Goal: Information Seeking & Learning: Learn about a topic

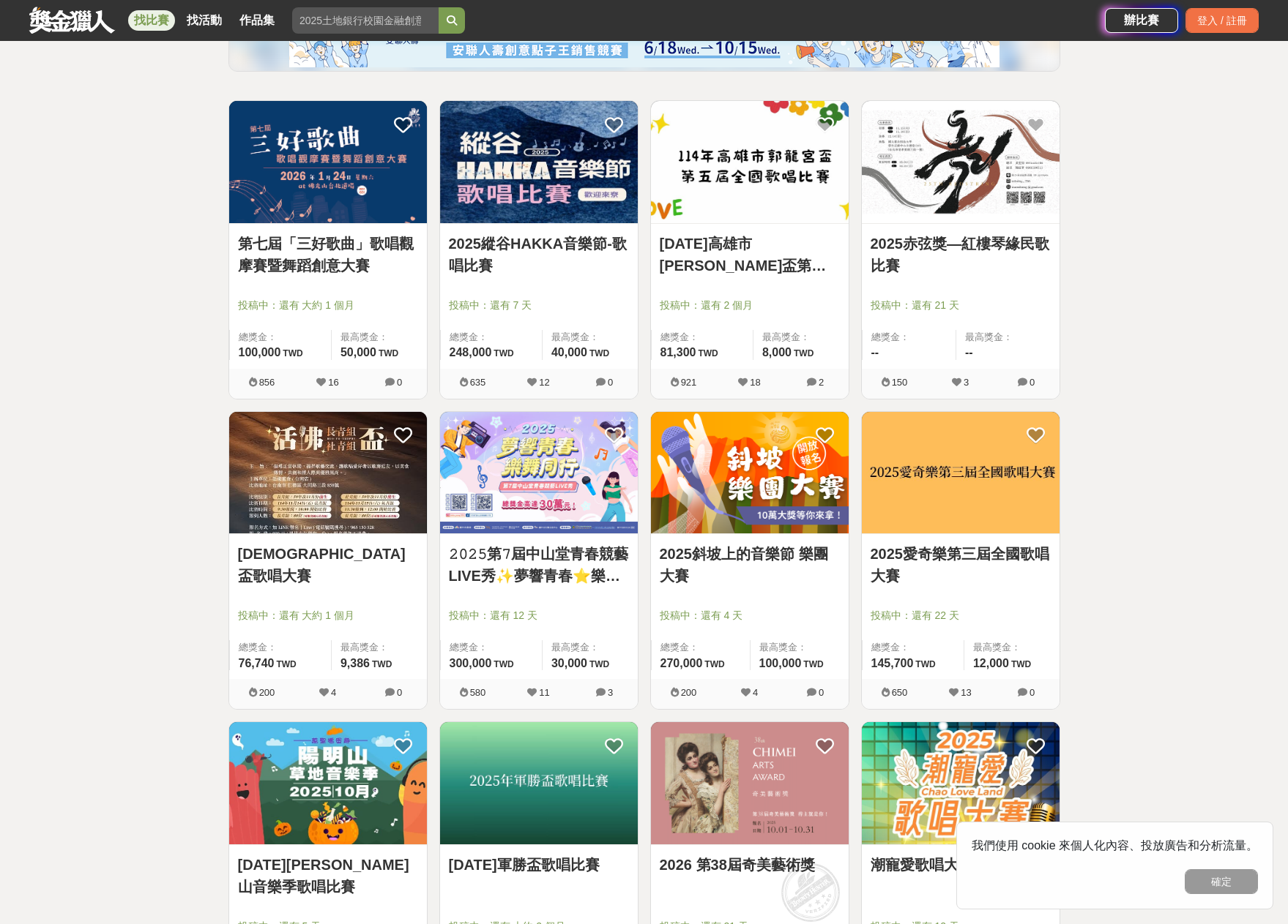
scroll to position [366, 0]
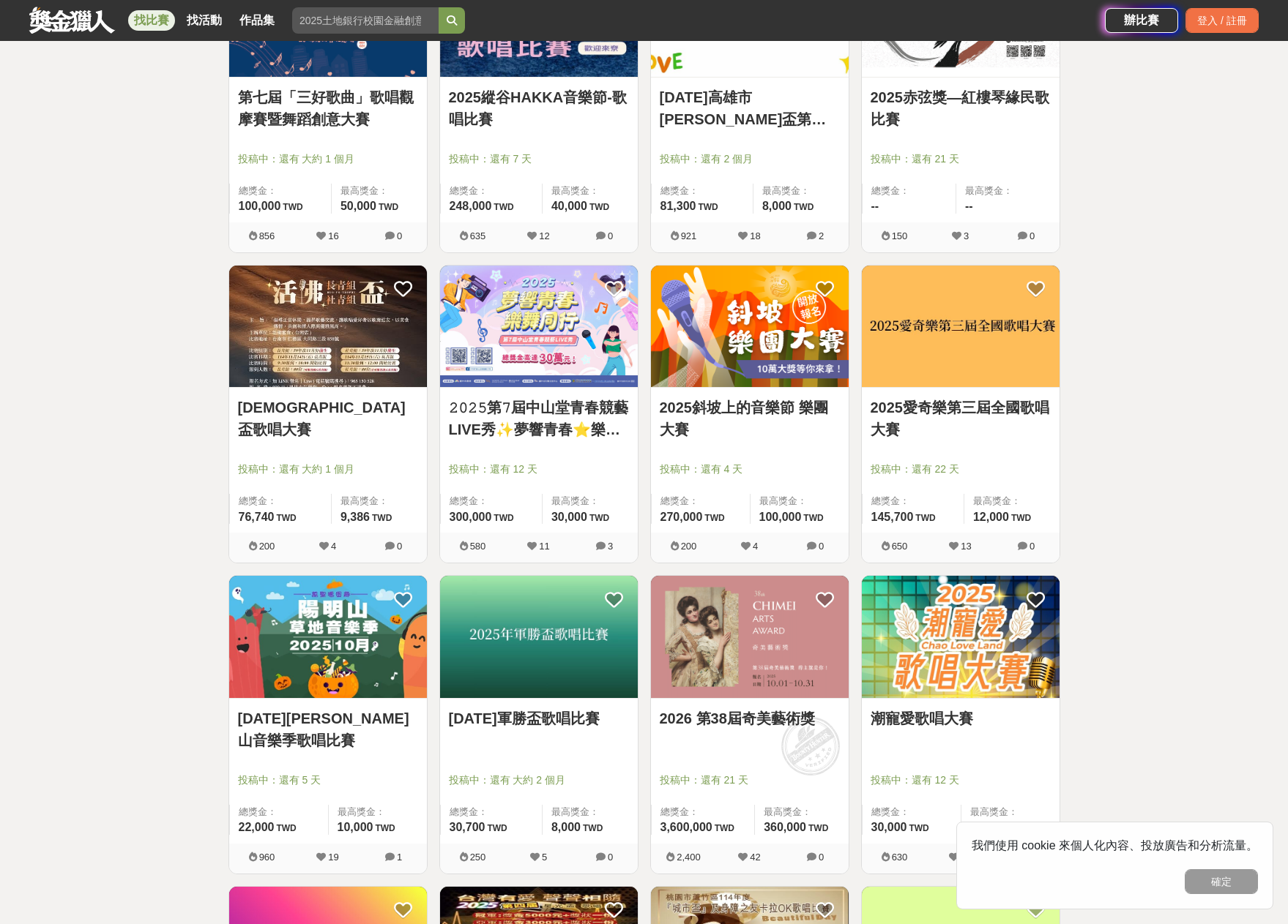
click at [1263, 519] on div "全部 設計 影像 寫作 商業 音樂 運動 其他 國際 所有分類 進階篩選 35 個比賽 綜合 熱門 獎金 截止 最新 歌唱比賽 尚未截止 台灣 重置條件 第七…" at bounding box center [644, 866] width 1288 height 2323
click at [55, 620] on div "全部 設計 影像 寫作 商業 音樂 運動 其他 國際 所有分類 進階篩選 35 個比賽 綜合 熱門 獎金 截止 最新 歌唱比賽 尚未截止 台灣 重置條件 第七…" at bounding box center [644, 866] width 1288 height 2323
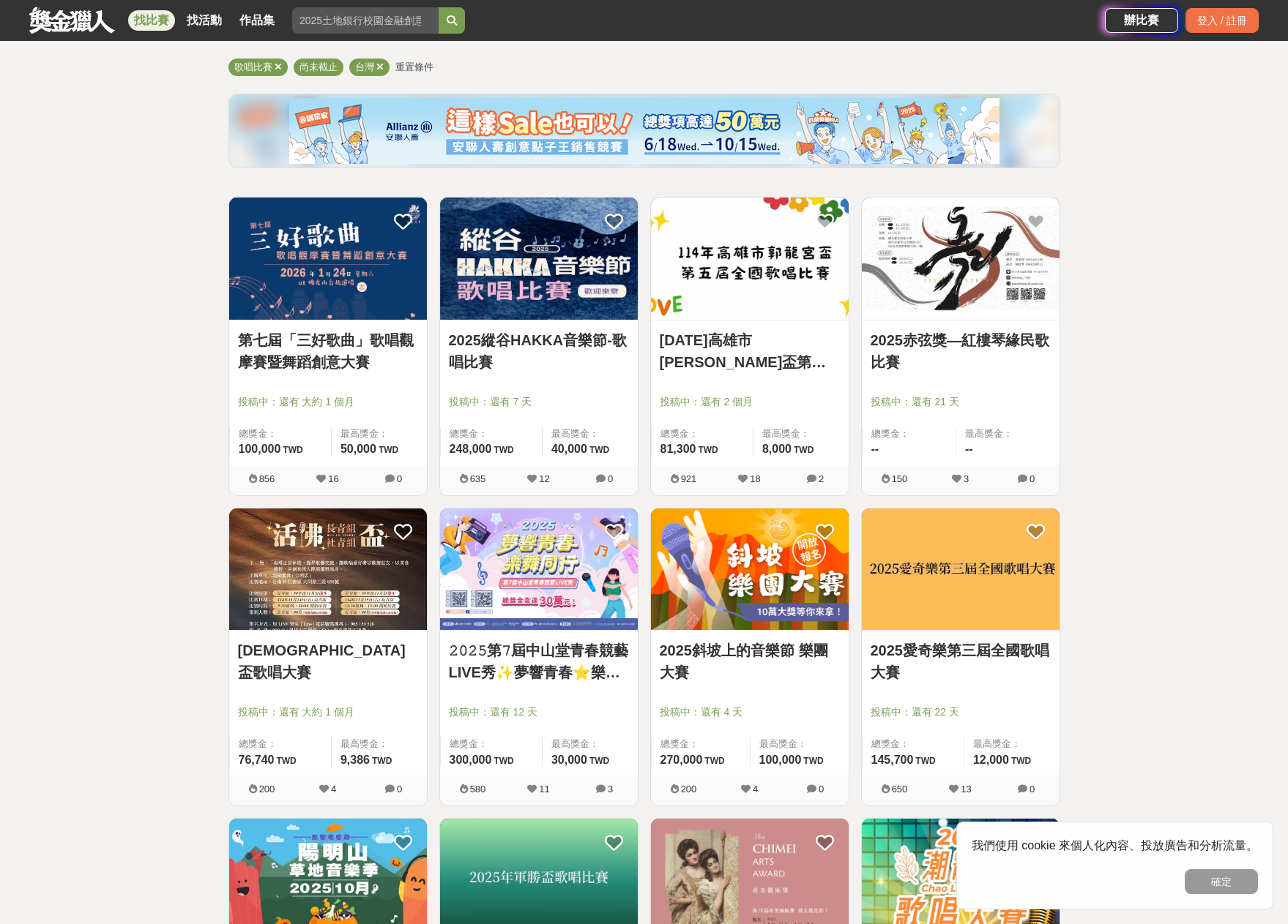
scroll to position [0, 0]
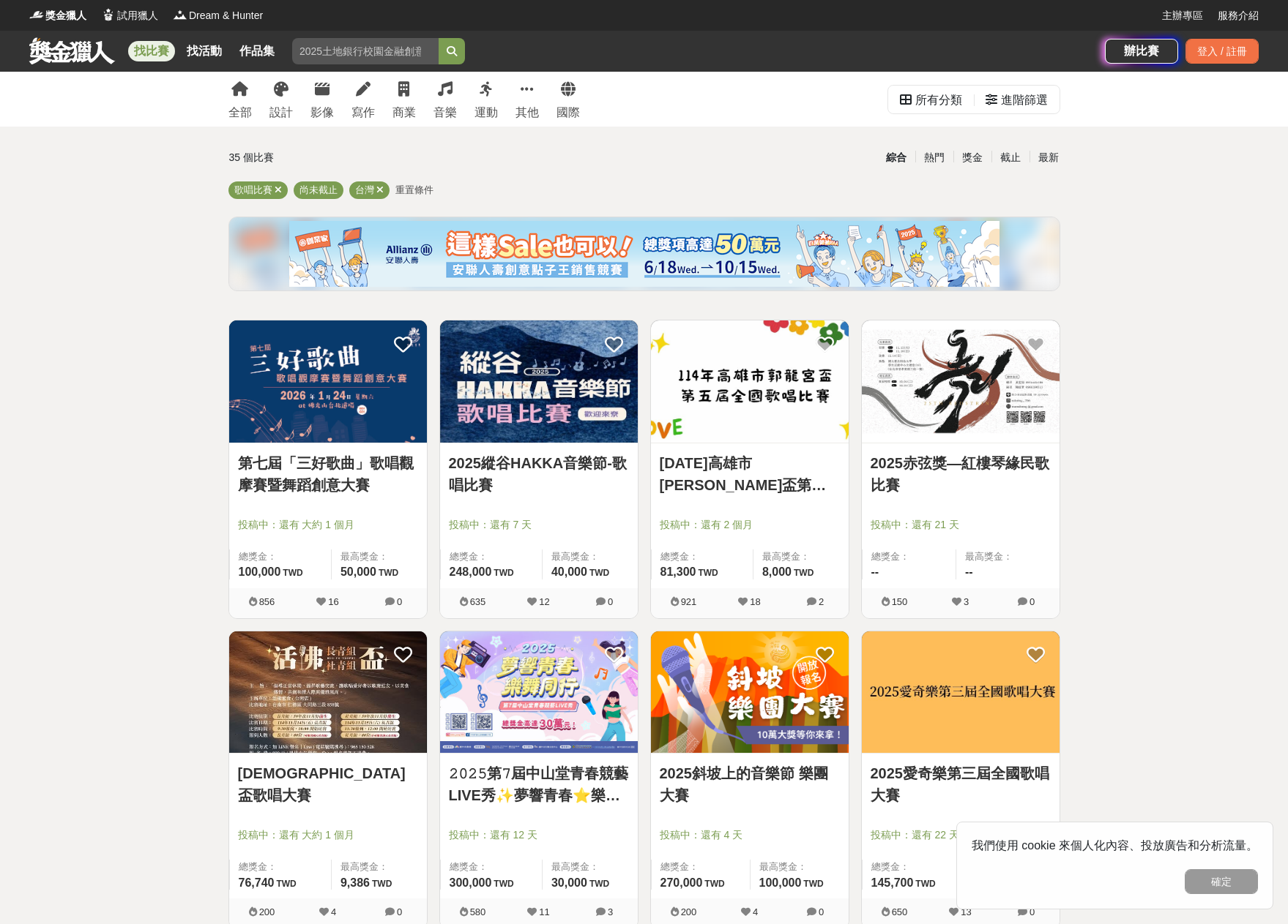
click at [497, 424] on img at bounding box center [538, 381] width 197 height 122
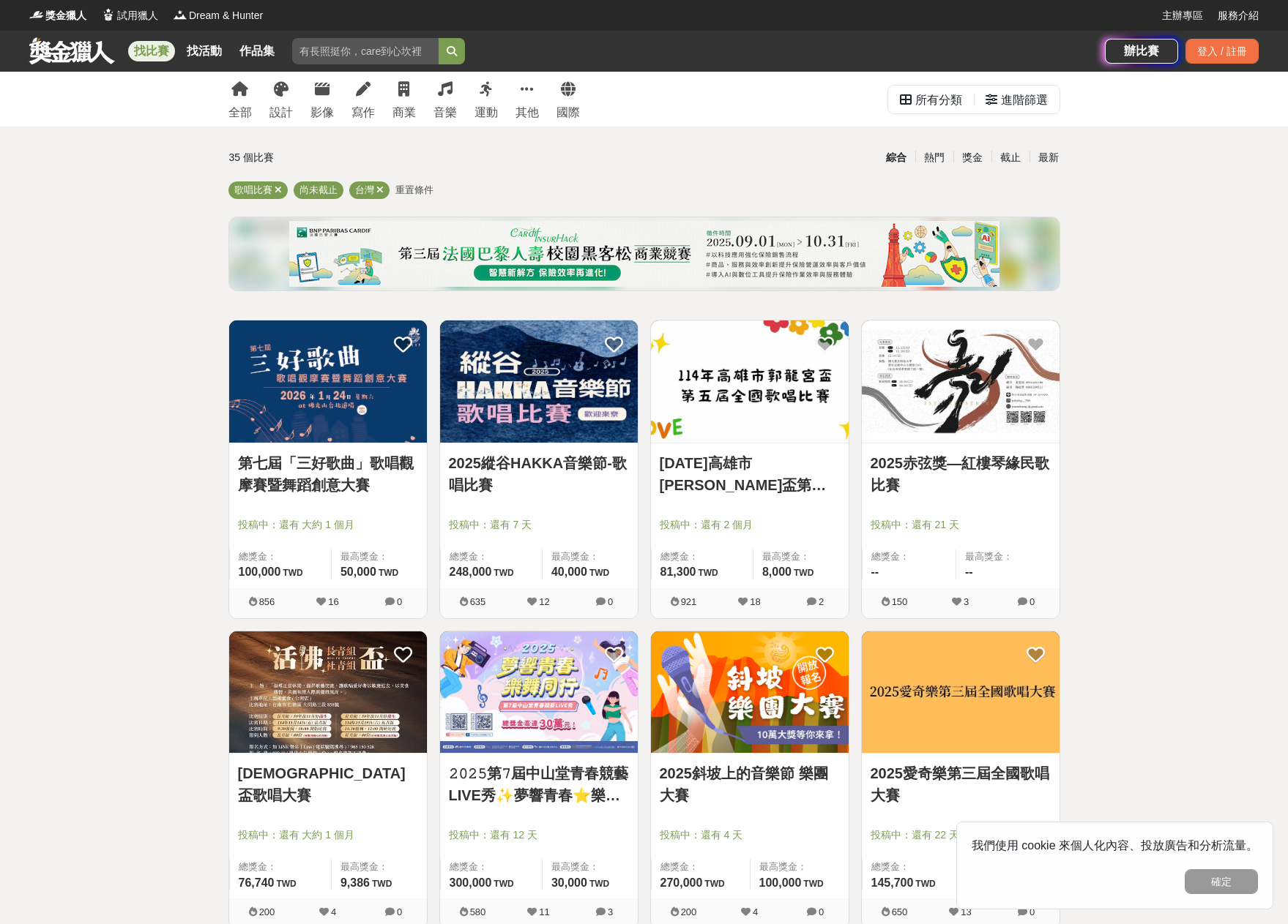
click at [341, 392] on img at bounding box center [327, 381] width 197 height 122
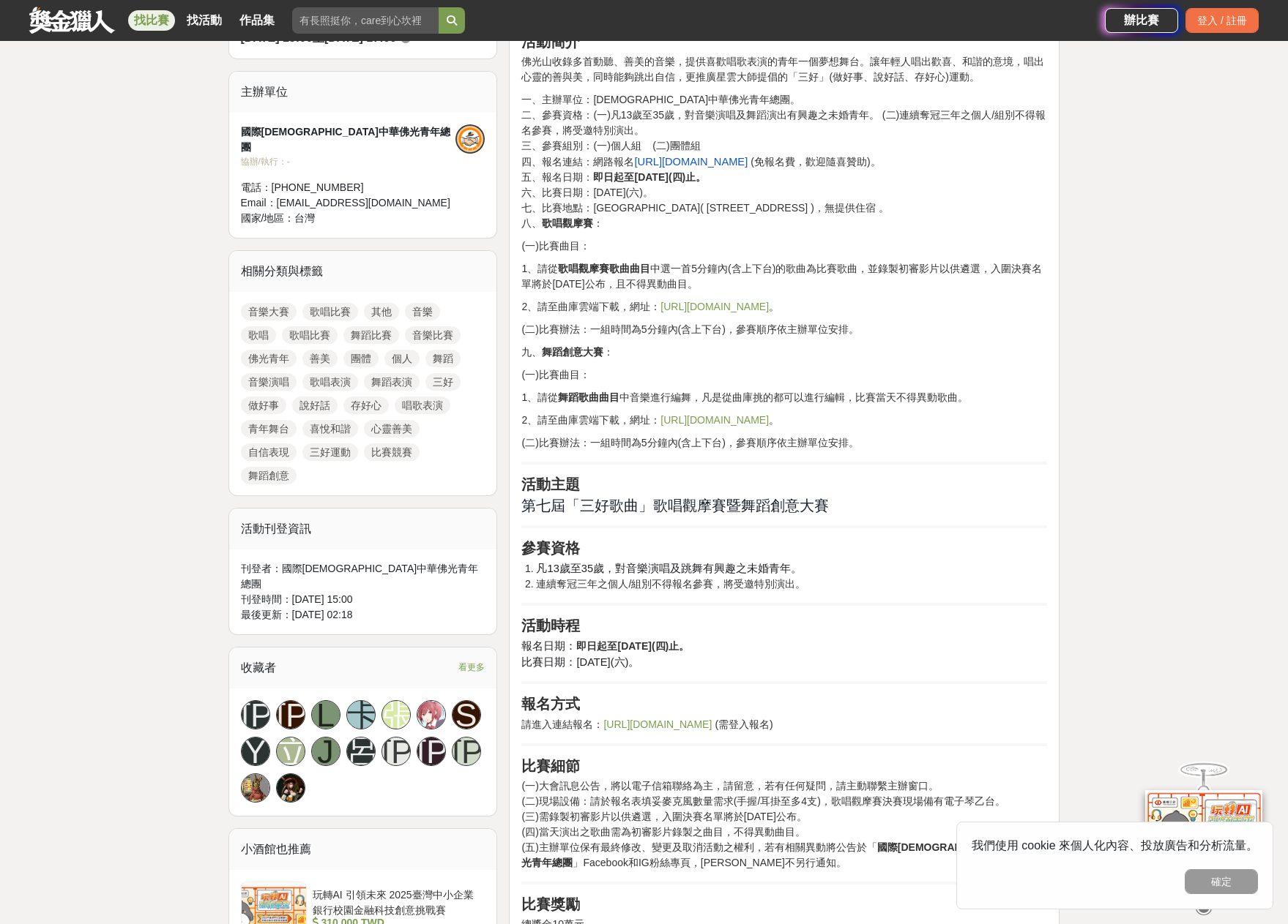
scroll to position [585, 0]
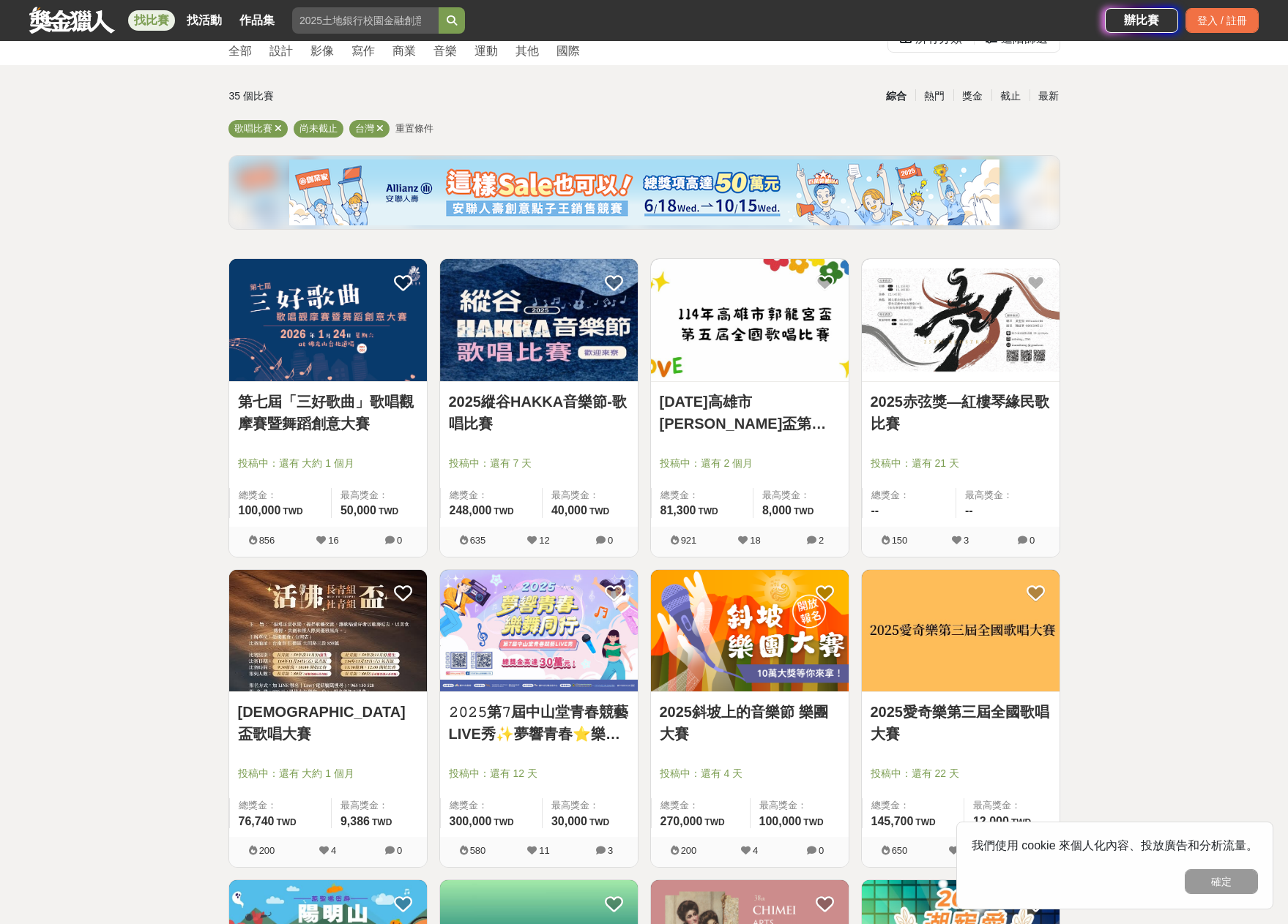
scroll to position [146, 0]
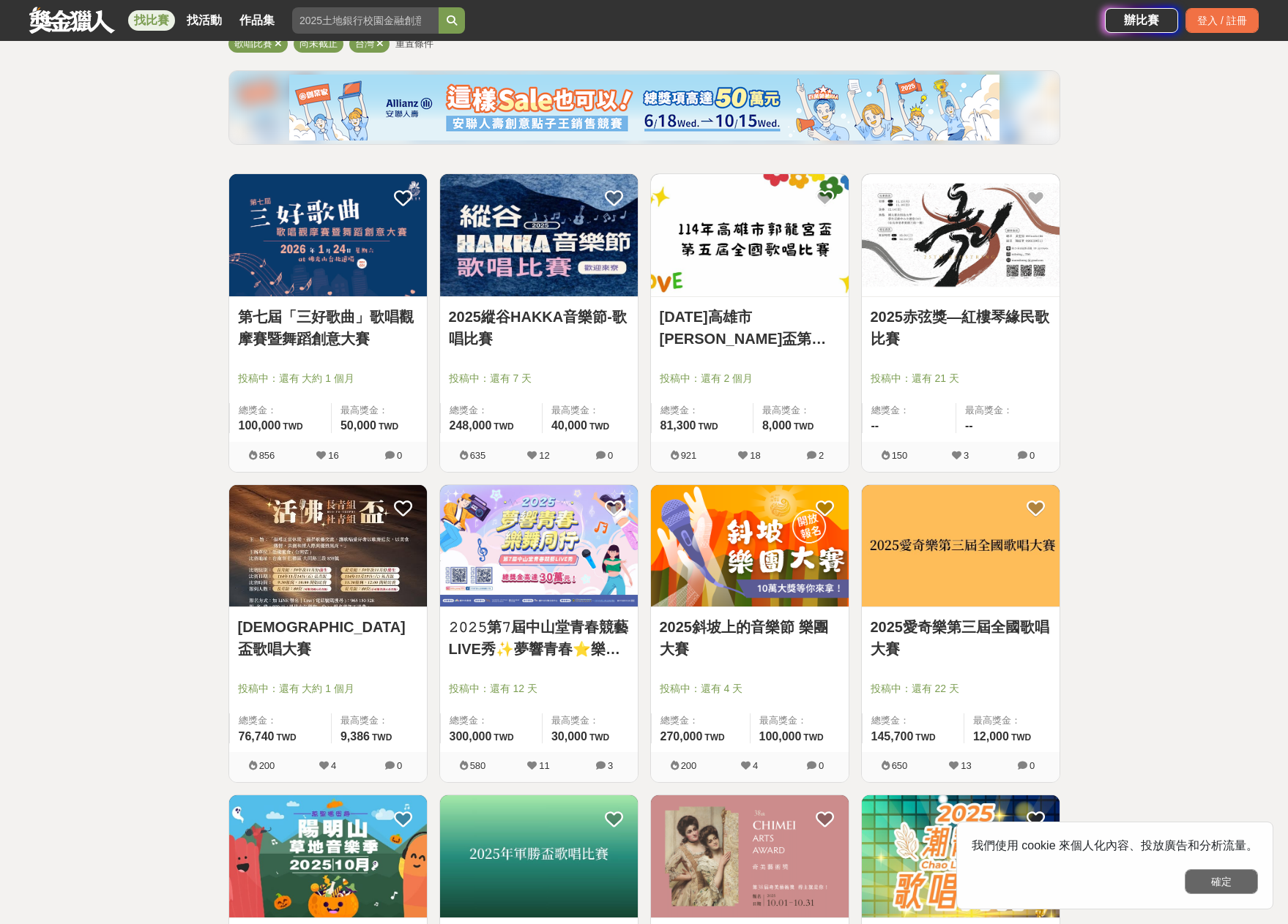
click at [1219, 883] on button "確定" at bounding box center [1221, 882] width 73 height 25
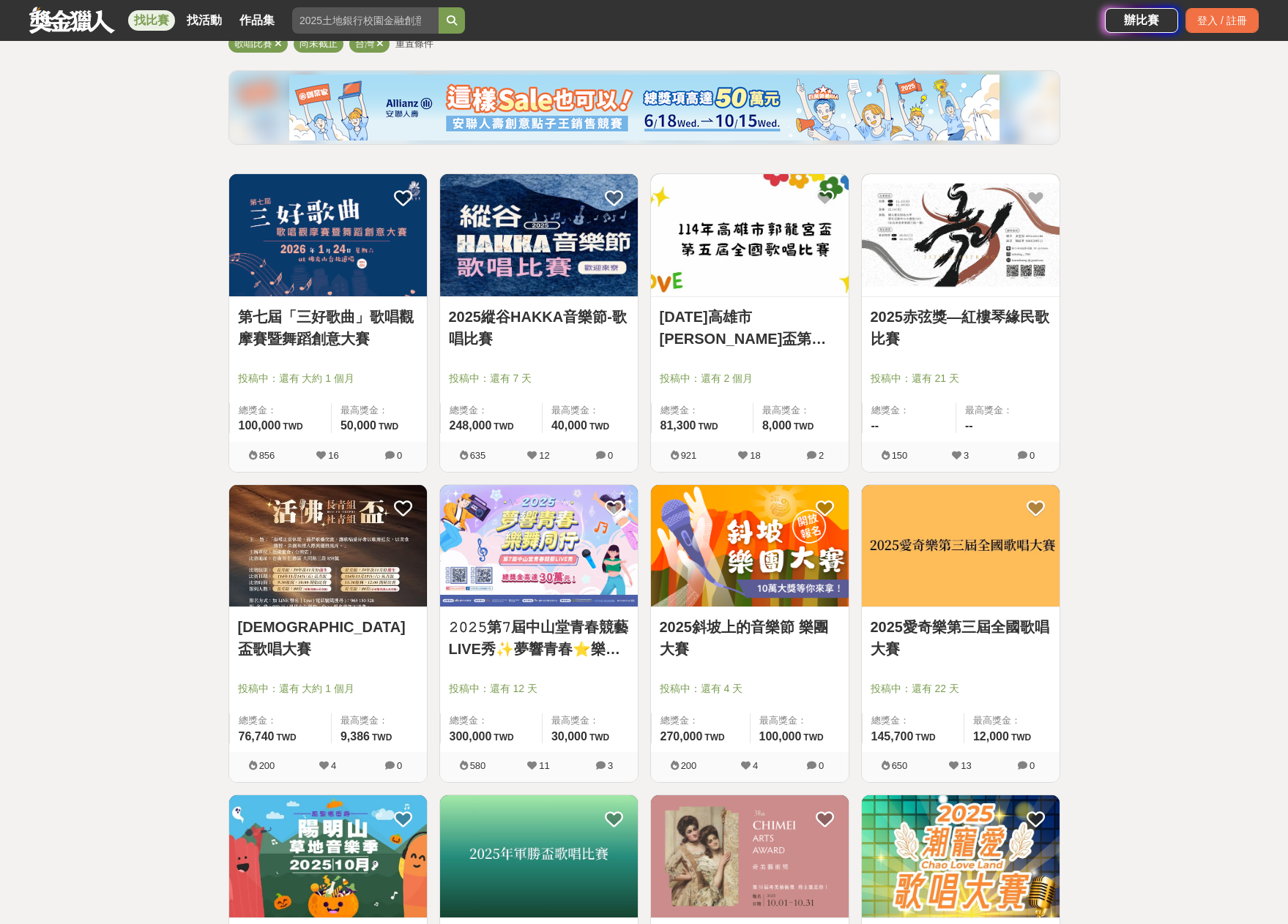
click at [313, 574] on img at bounding box center [327, 546] width 197 height 122
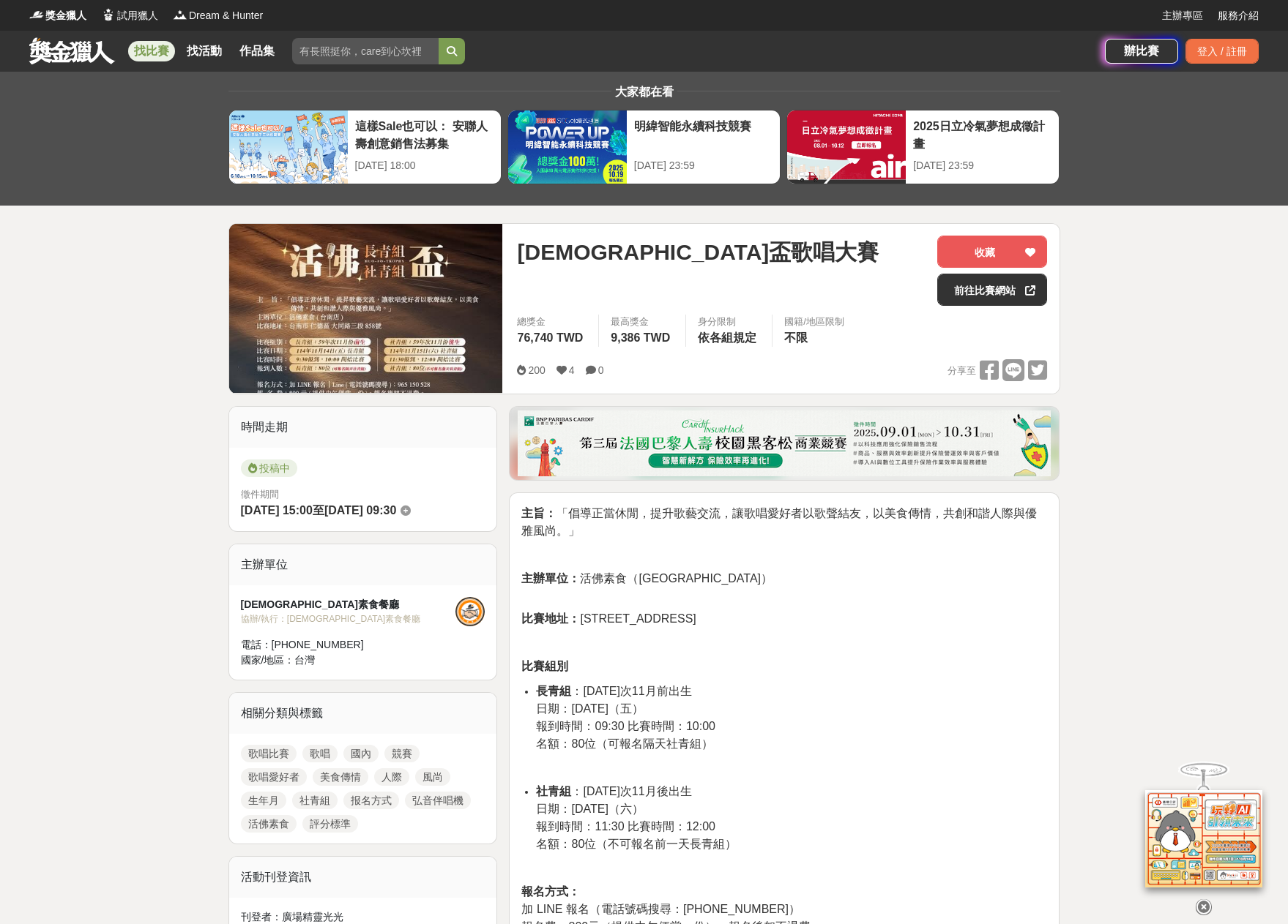
click at [737, 591] on p "主辦單位： 活佛素食（[GEOGRAPHIC_DATA]）" at bounding box center [784, 586] width 526 height 33
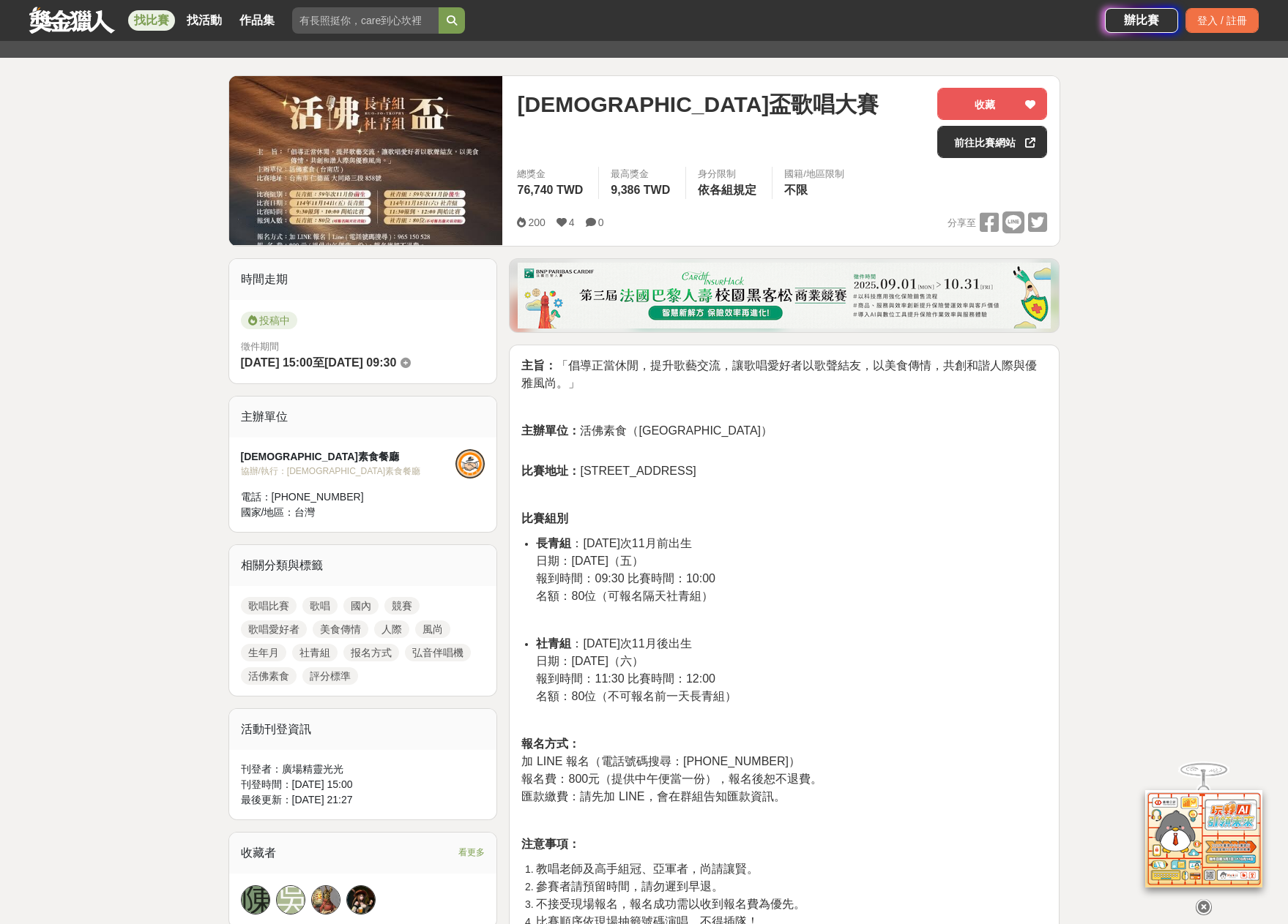
scroll to position [219, 0]
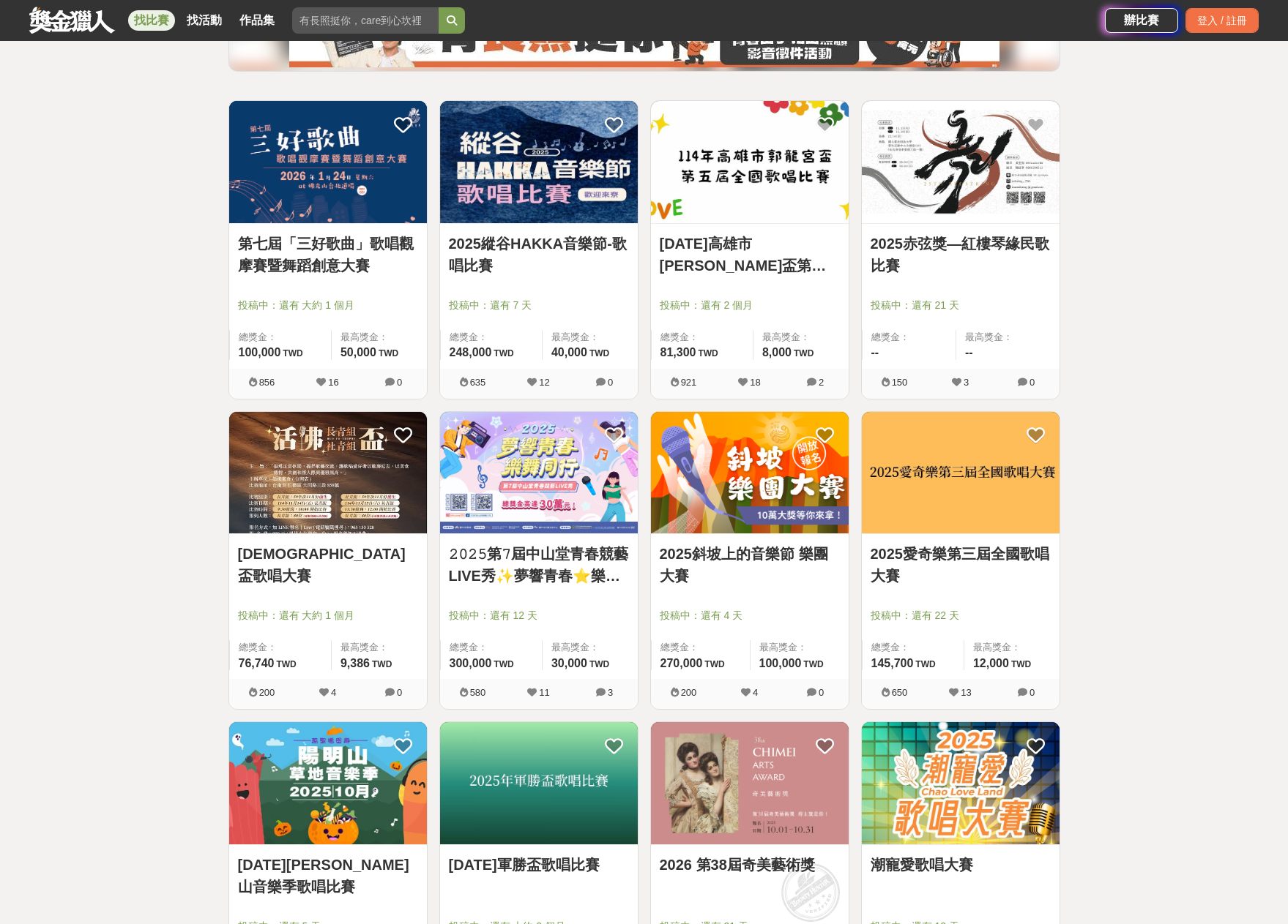
scroll to position [146, 0]
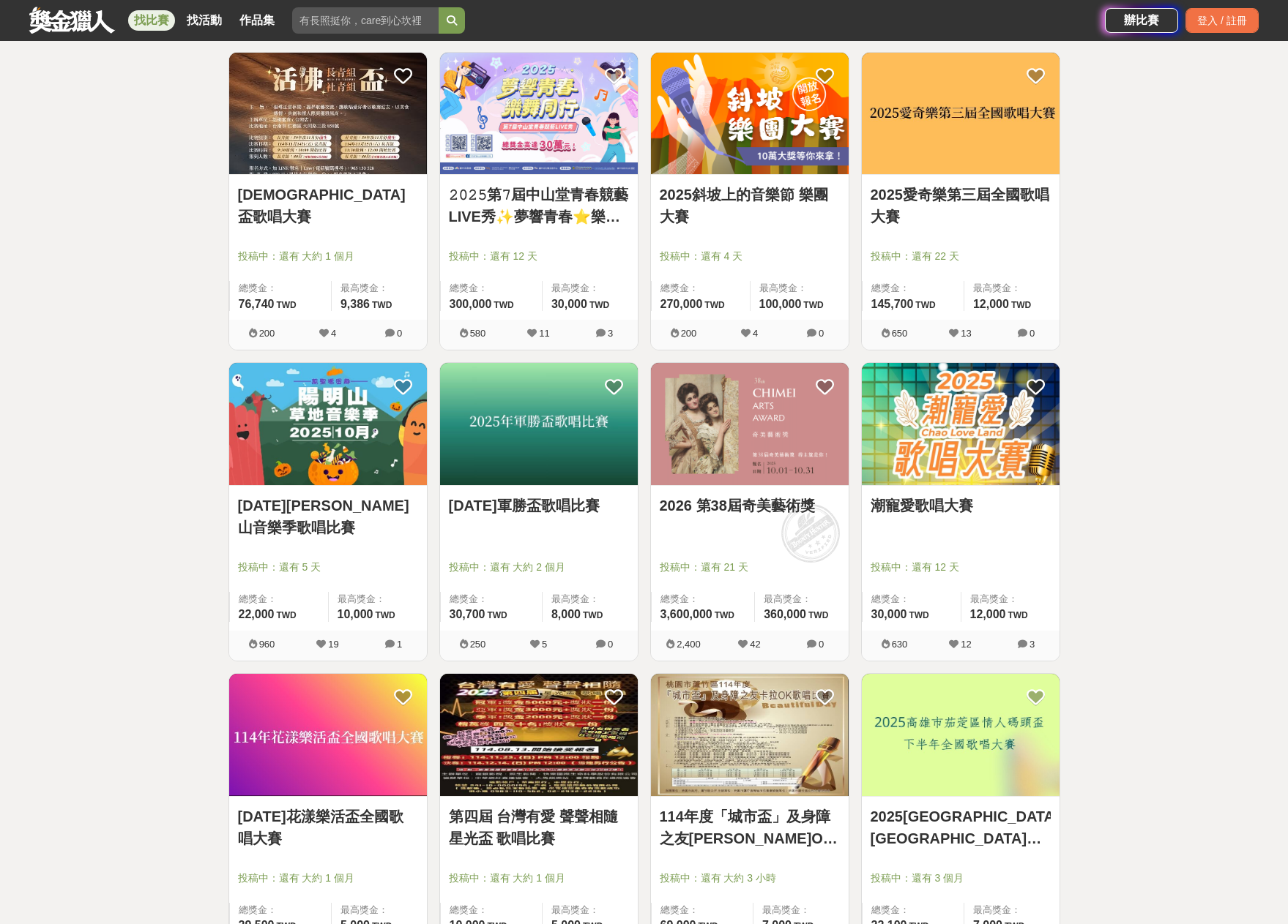
scroll to position [585, 0]
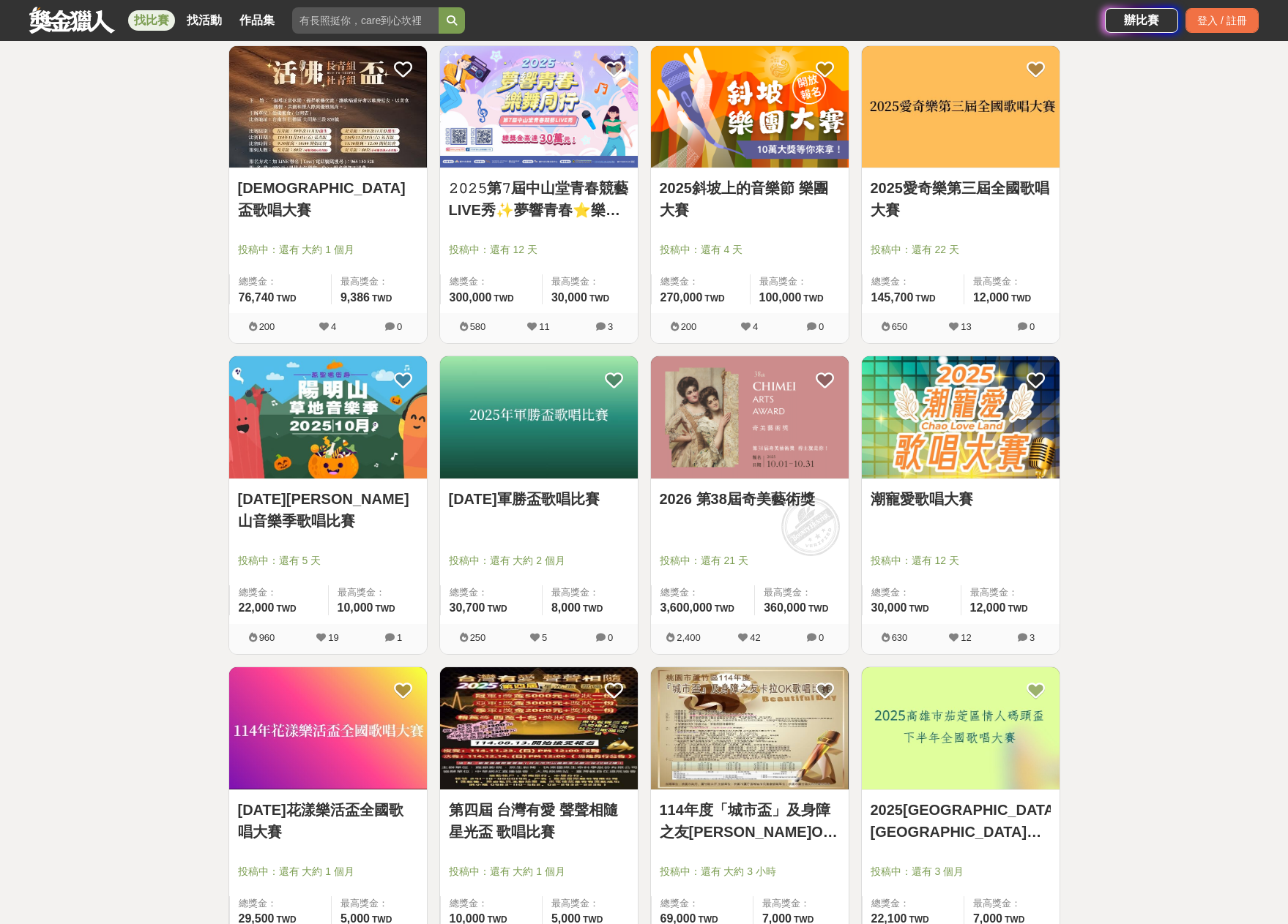
click at [529, 730] on img at bounding box center [538, 729] width 197 height 122
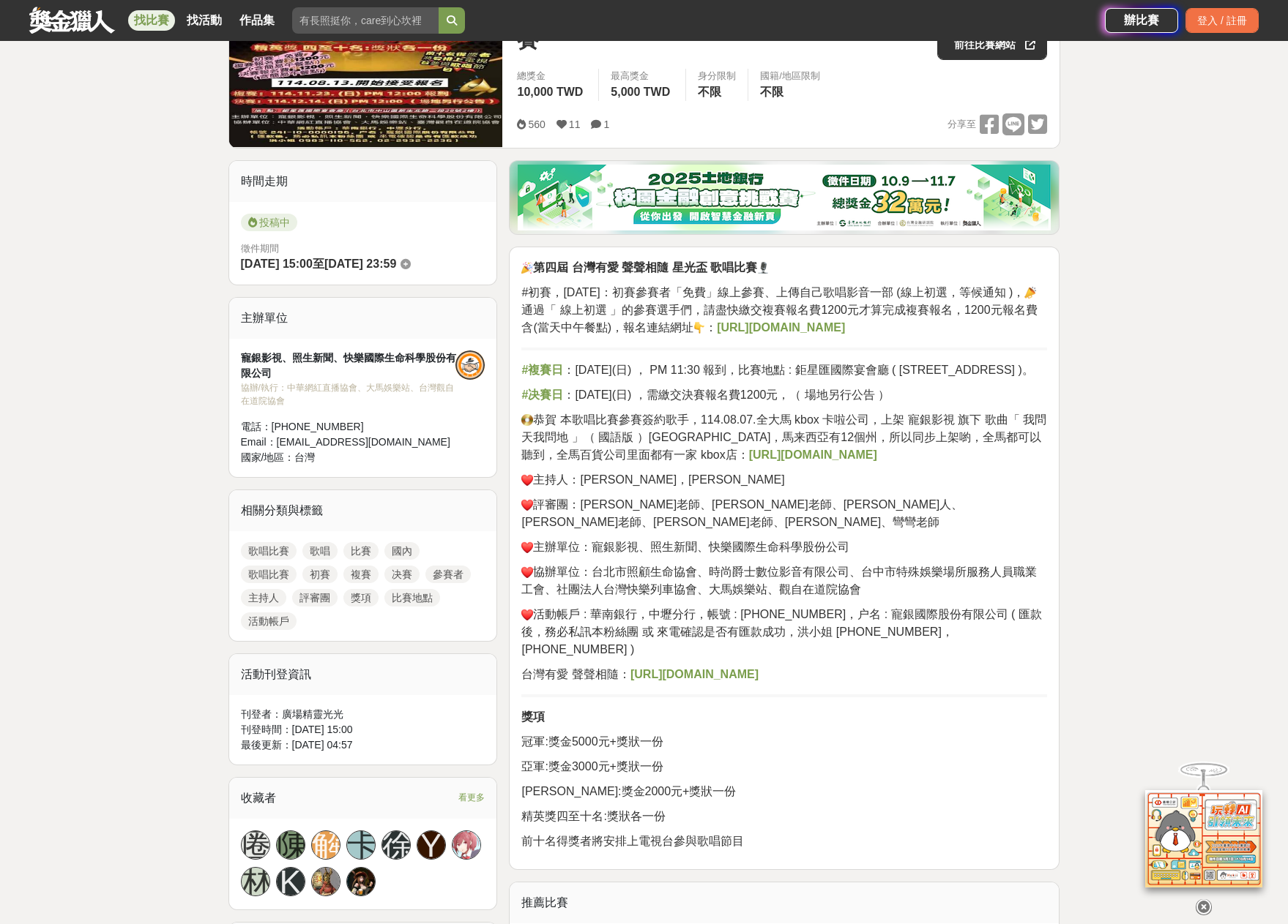
scroll to position [219, 0]
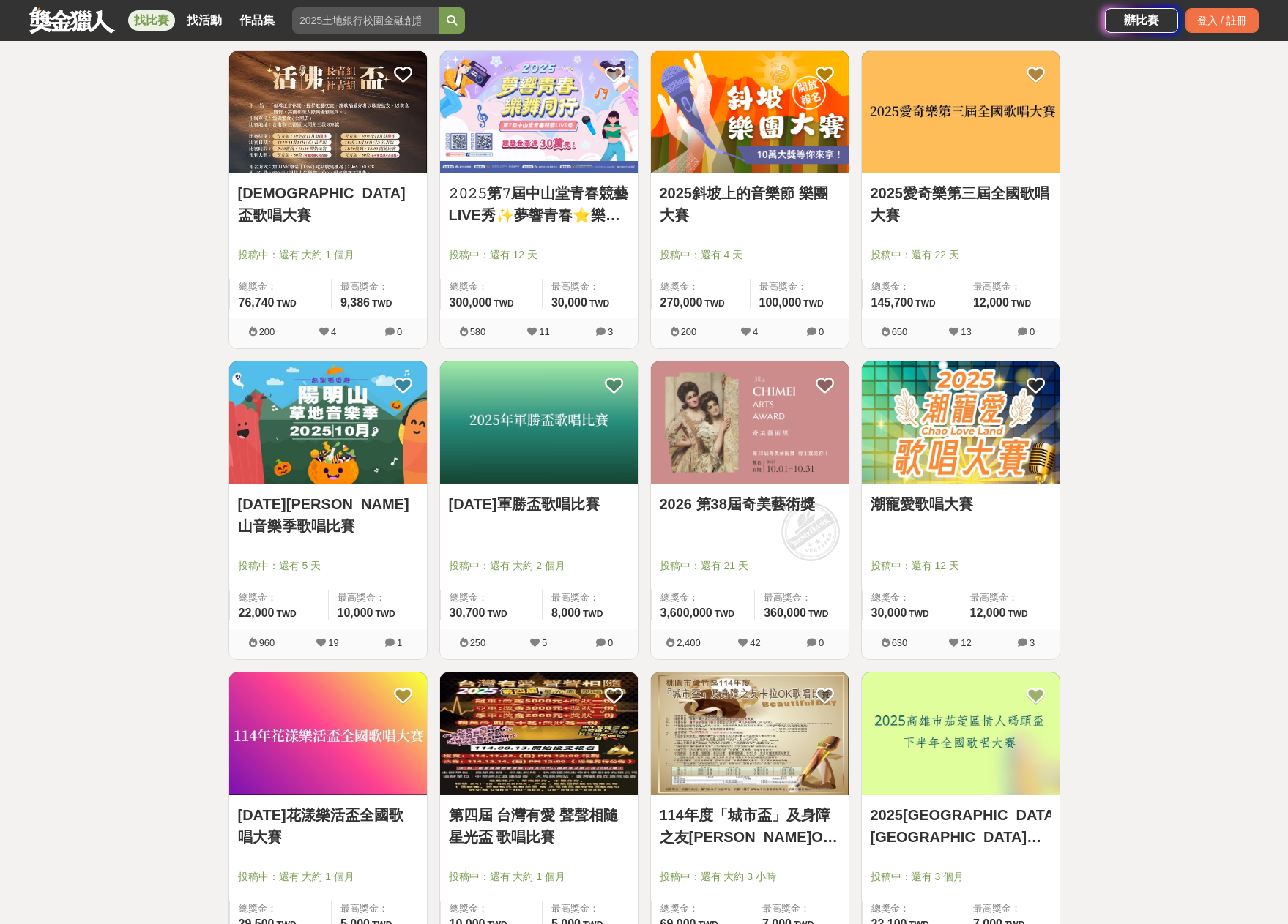
scroll to position [585, 0]
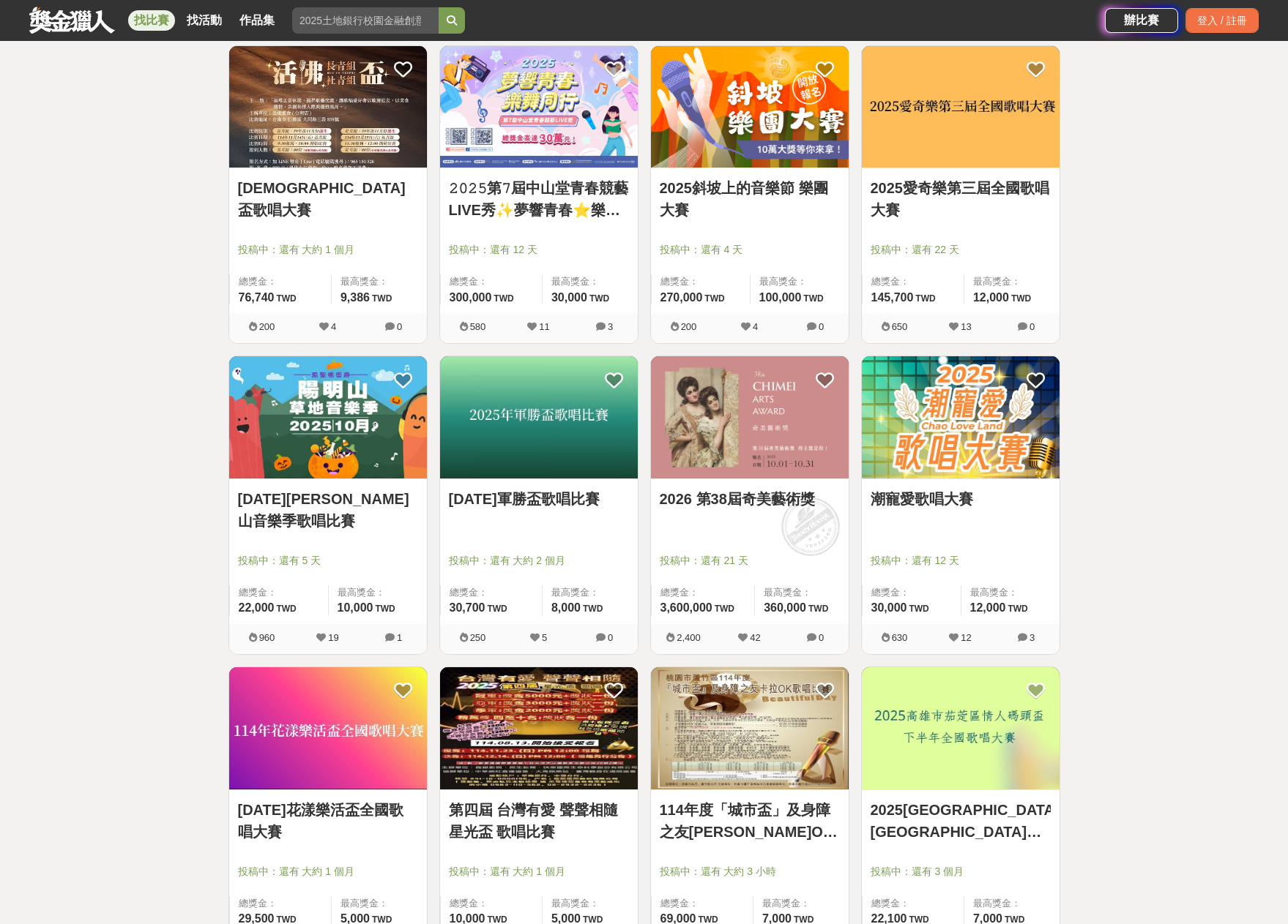
click at [128, 677] on div "全部 設計 影像 寫作 商業 音樂 運動 其他 國際 所有分類 進階篩選 35 個比賽 綜合 熱門 獎金 截止 最新 歌唱比賽 尚未截止 台灣 重置條件 第七…" at bounding box center [644, 647] width 1288 height 2323
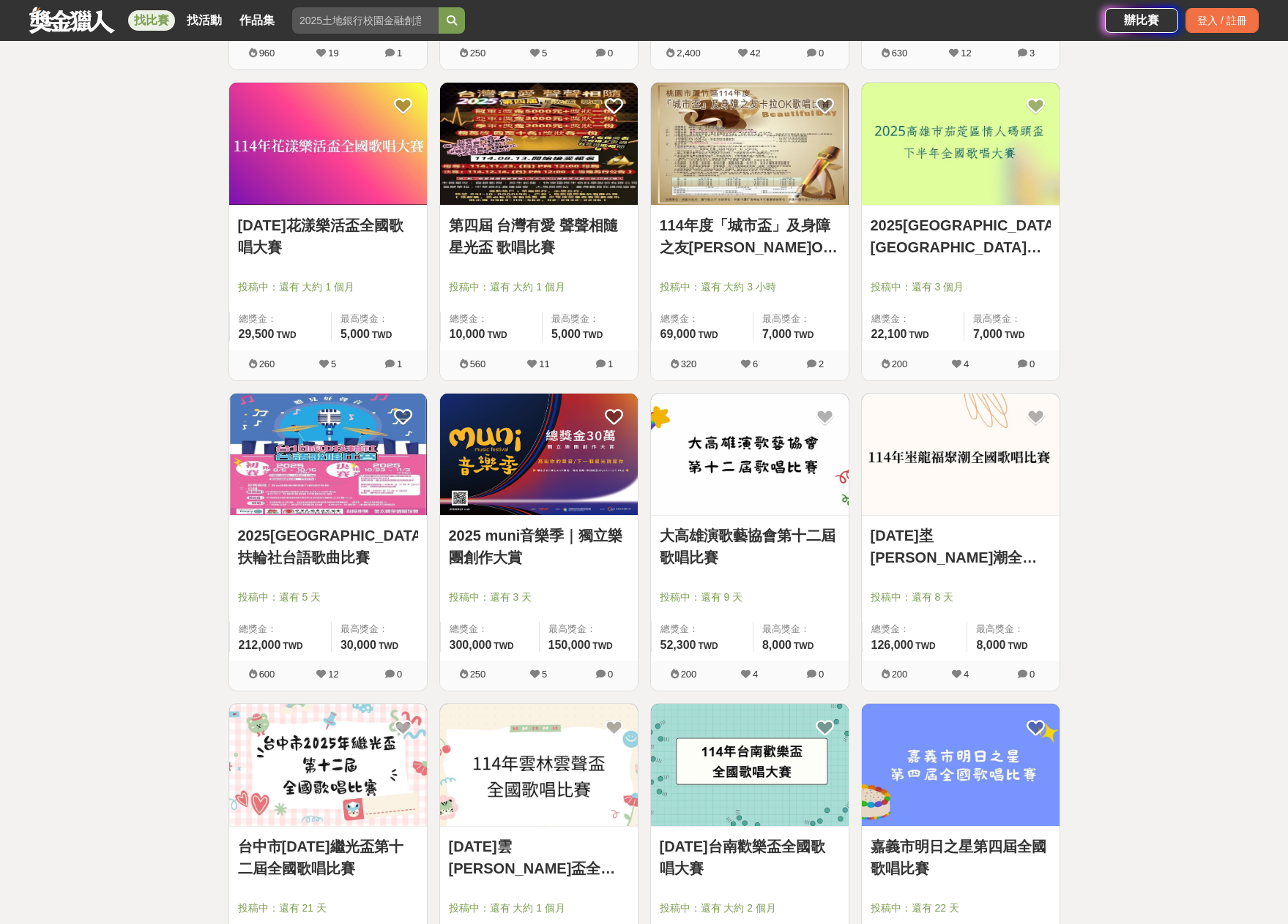
scroll to position [1171, 0]
click at [351, 774] on img at bounding box center [327, 764] width 197 height 122
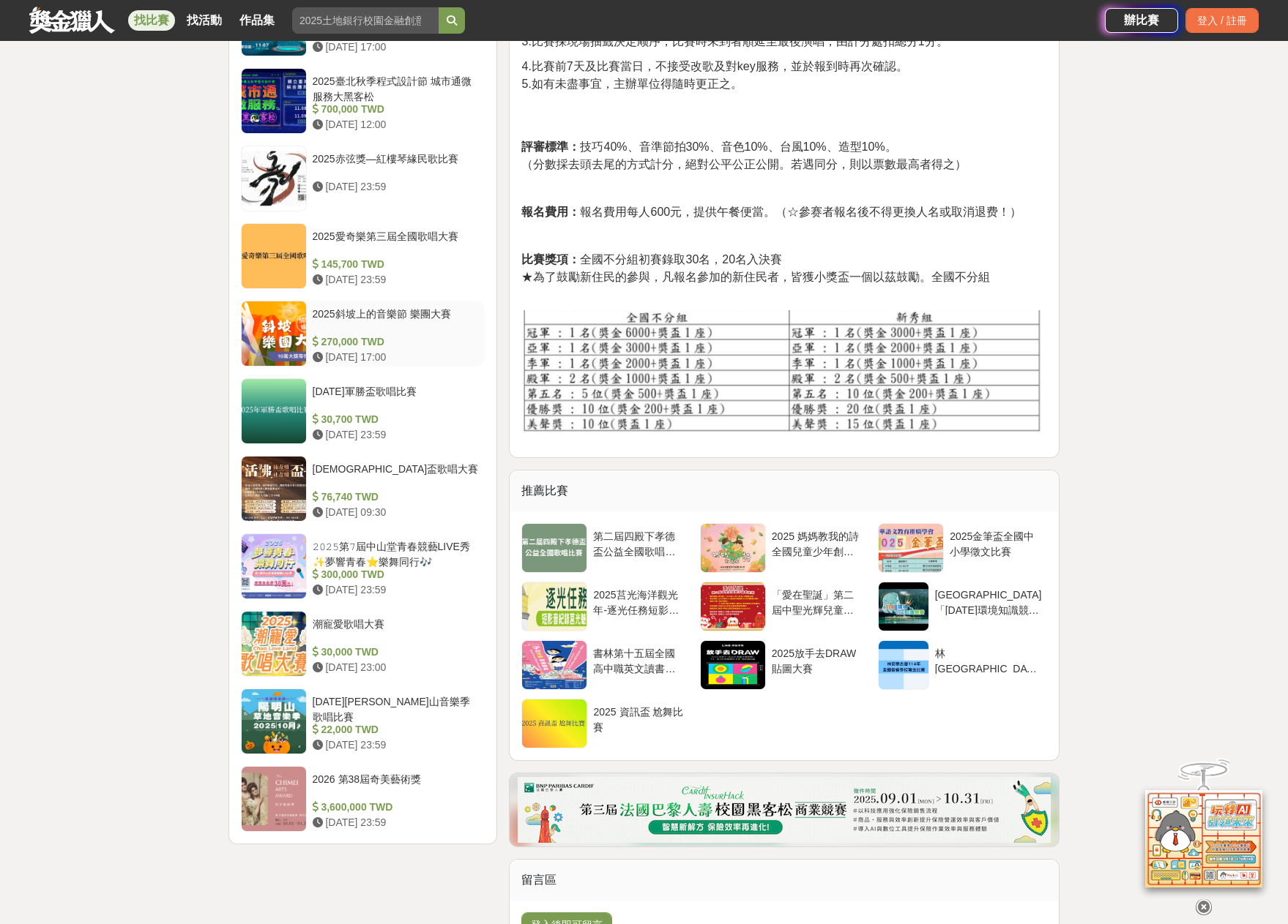
scroll to position [1098, 0]
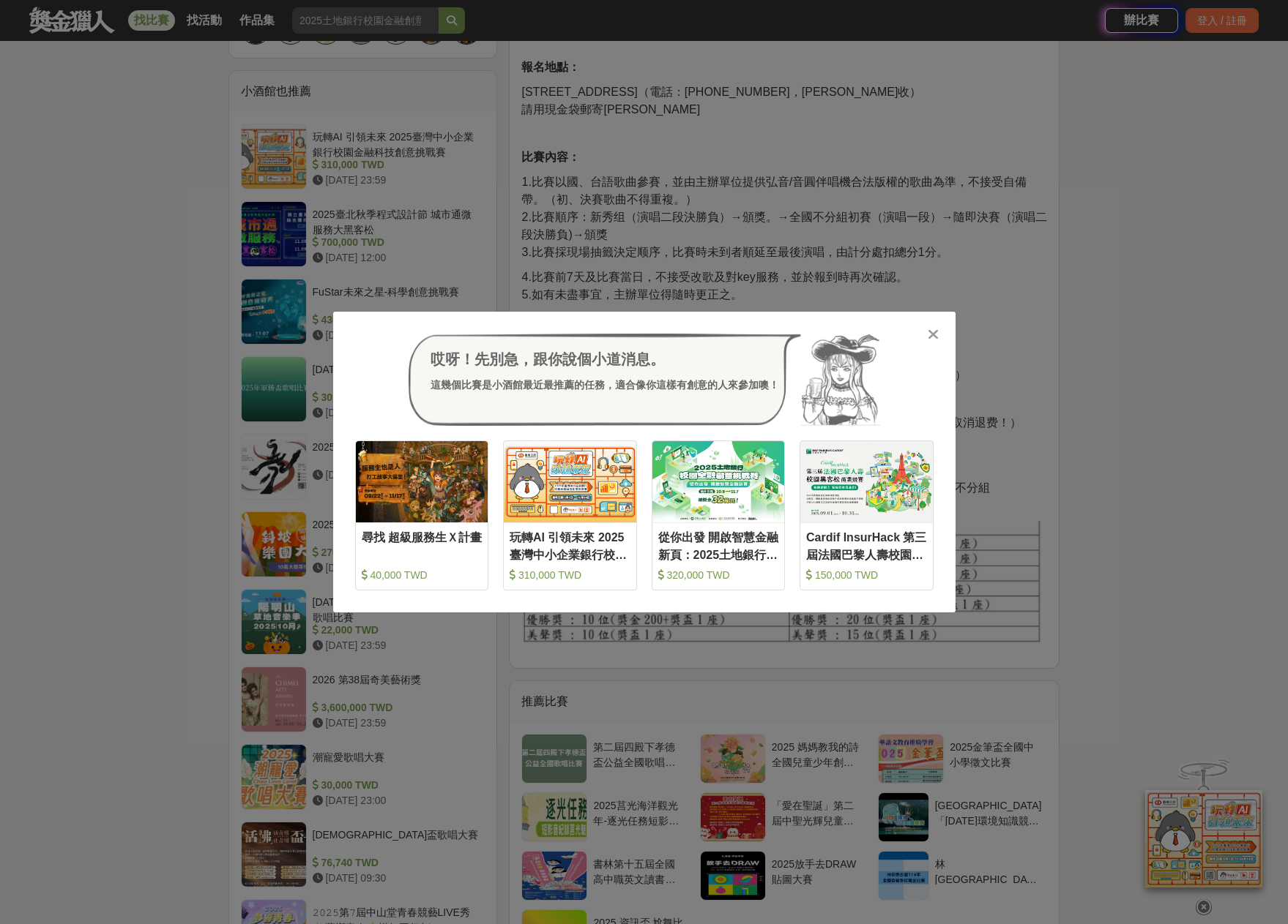
click at [133, 713] on div "哎呀！先別急，跟你說個小道消息。 這幾個比賽是小酒館最近最推薦的任務，適合像你這樣有創意的人來參加噢！ 收藏 尋找 超級服務生Ｘ計畫 40,000 TWD 收…" at bounding box center [644, 462] width 1288 height 924
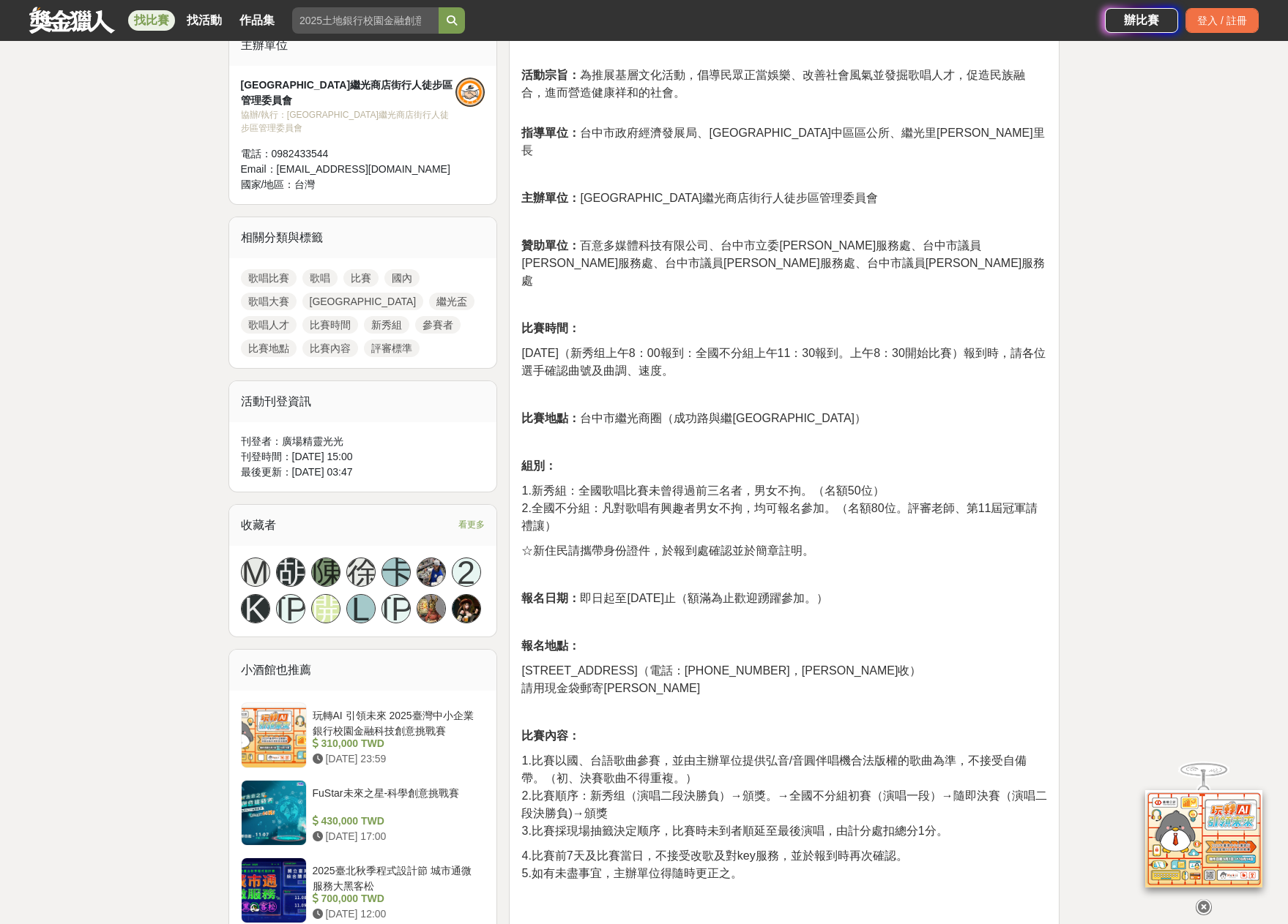
scroll to position [512, 0]
